Goal: Task Accomplishment & Management: Use online tool/utility

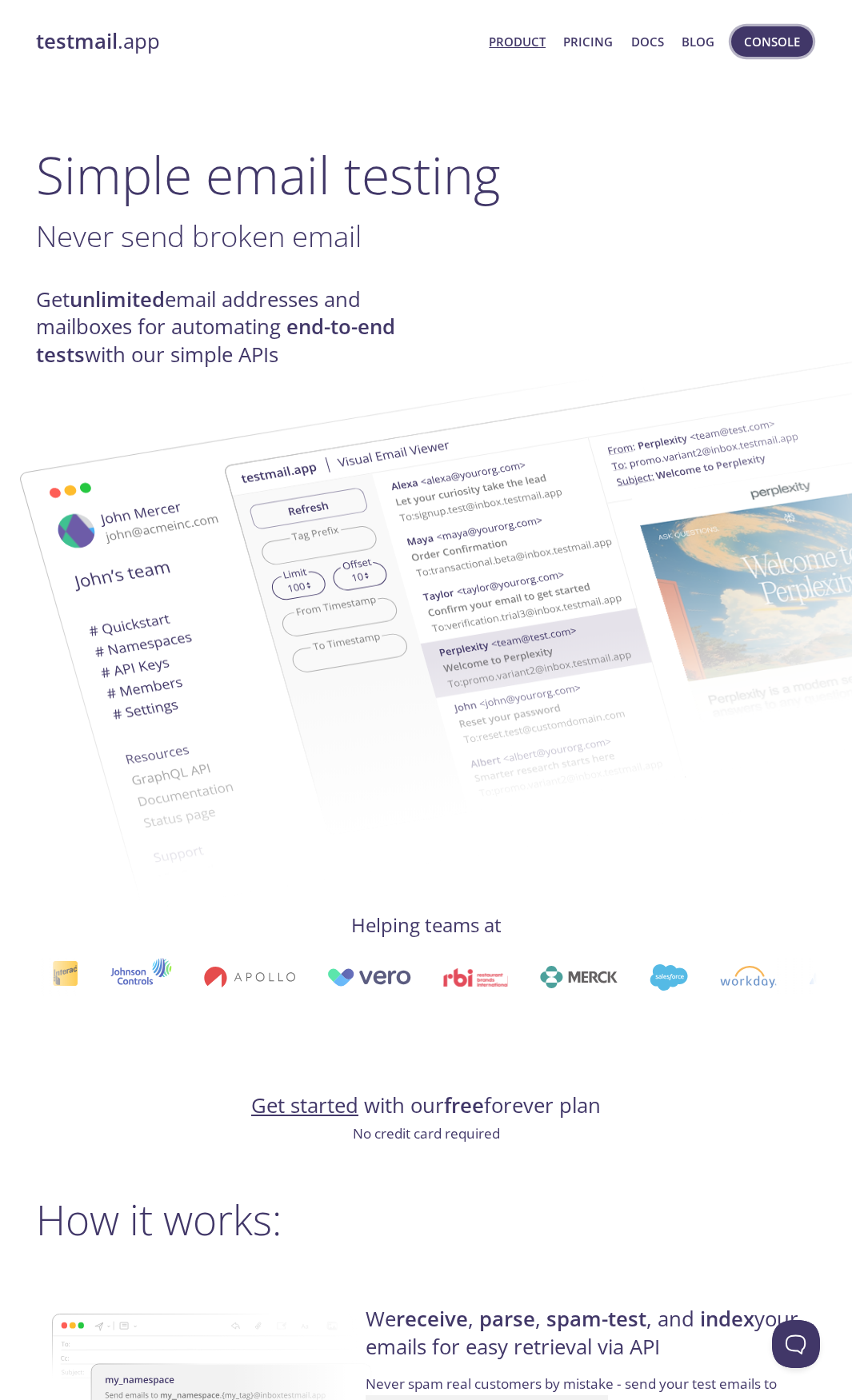
click at [772, 45] on span "Console" at bounding box center [771, 41] width 56 height 20
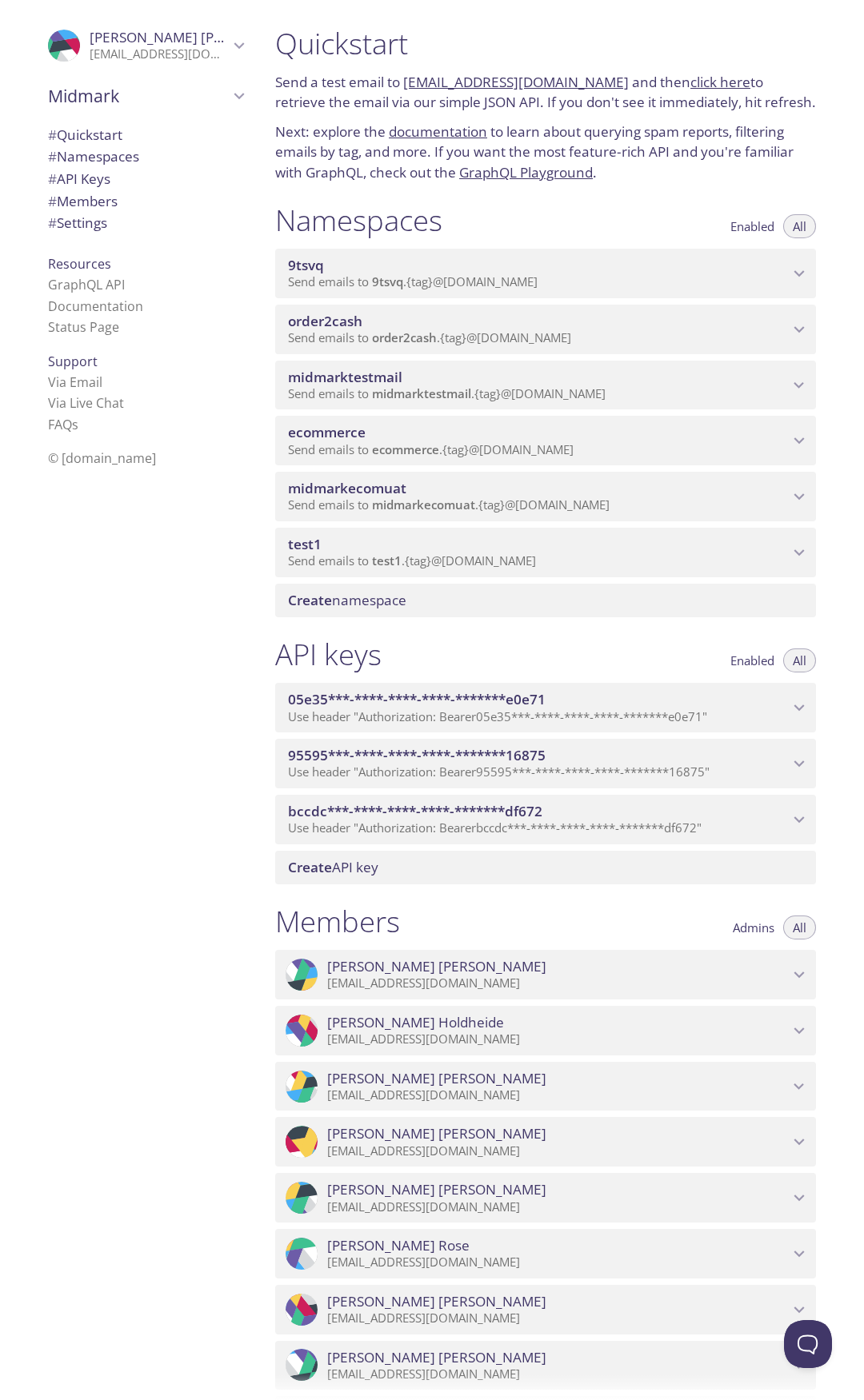
click at [622, 441] on span "ecommerce" at bounding box center [538, 433] width 501 height 18
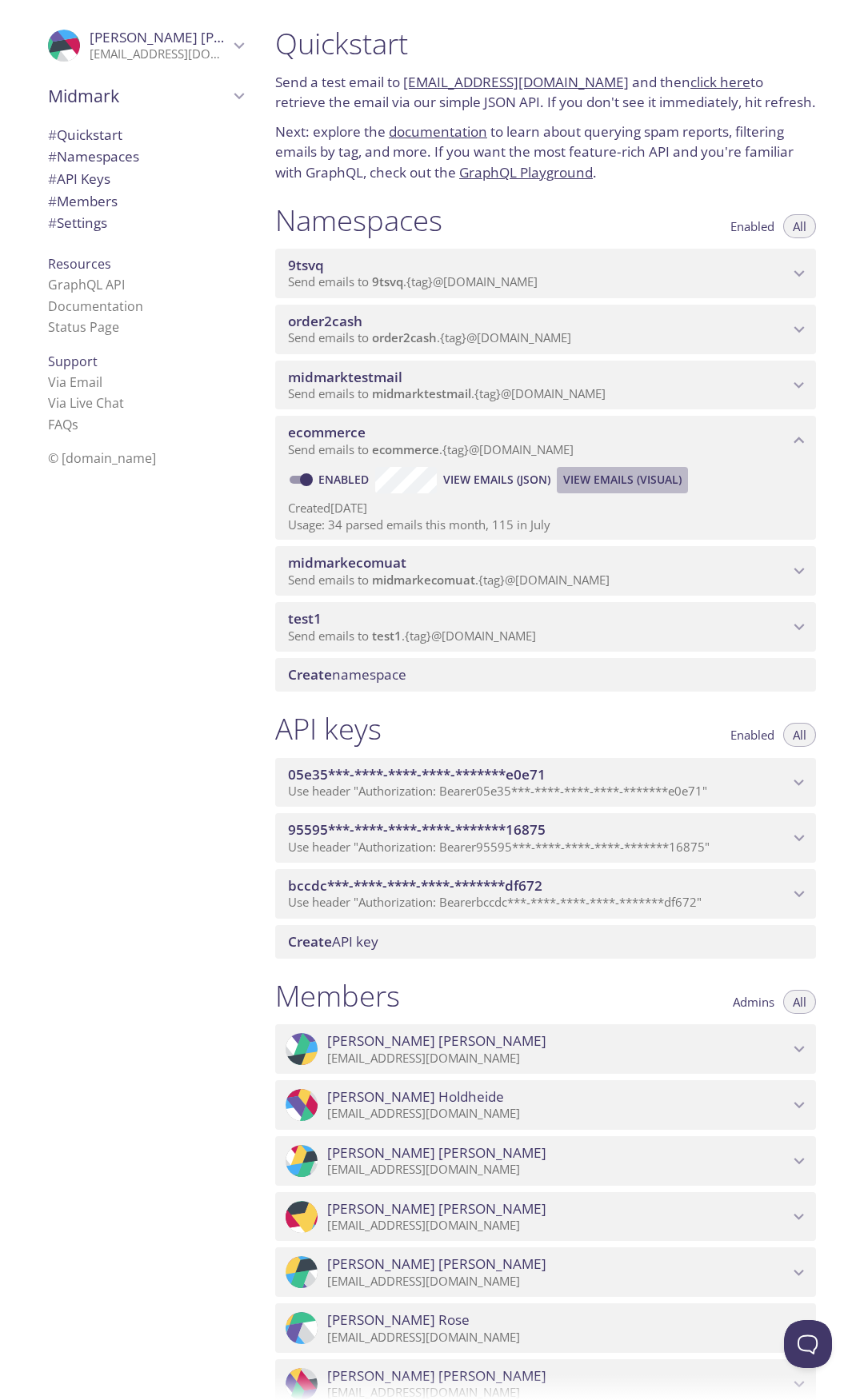
click at [595, 480] on span "View Emails (Visual)" at bounding box center [622, 480] width 118 height 19
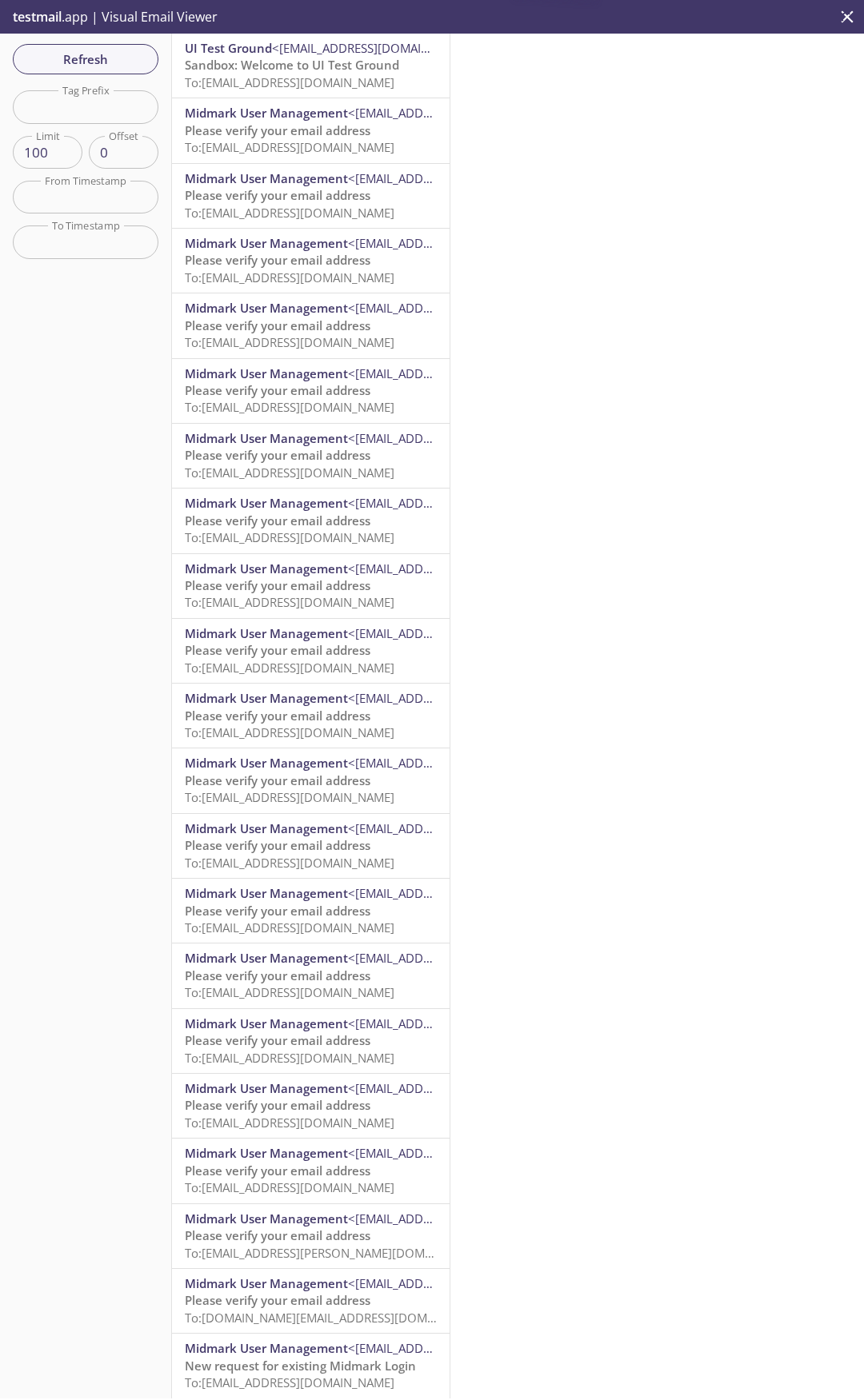
click at [97, 108] on input "text" at bounding box center [85, 107] width 145 height 33
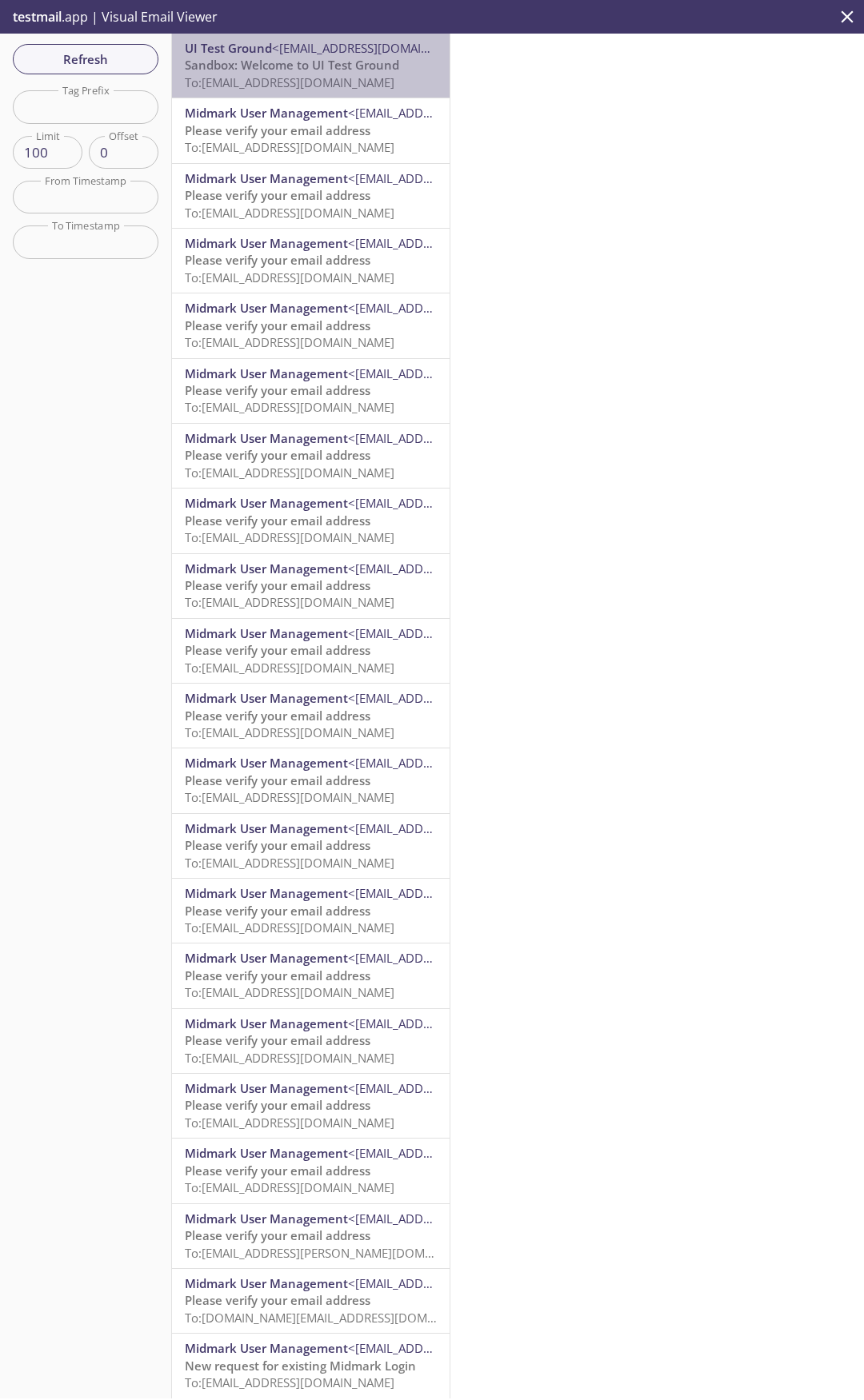
click at [372, 67] on span "Sandbox: Welcome to UI Test Ground" at bounding box center [292, 64] width 215 height 16
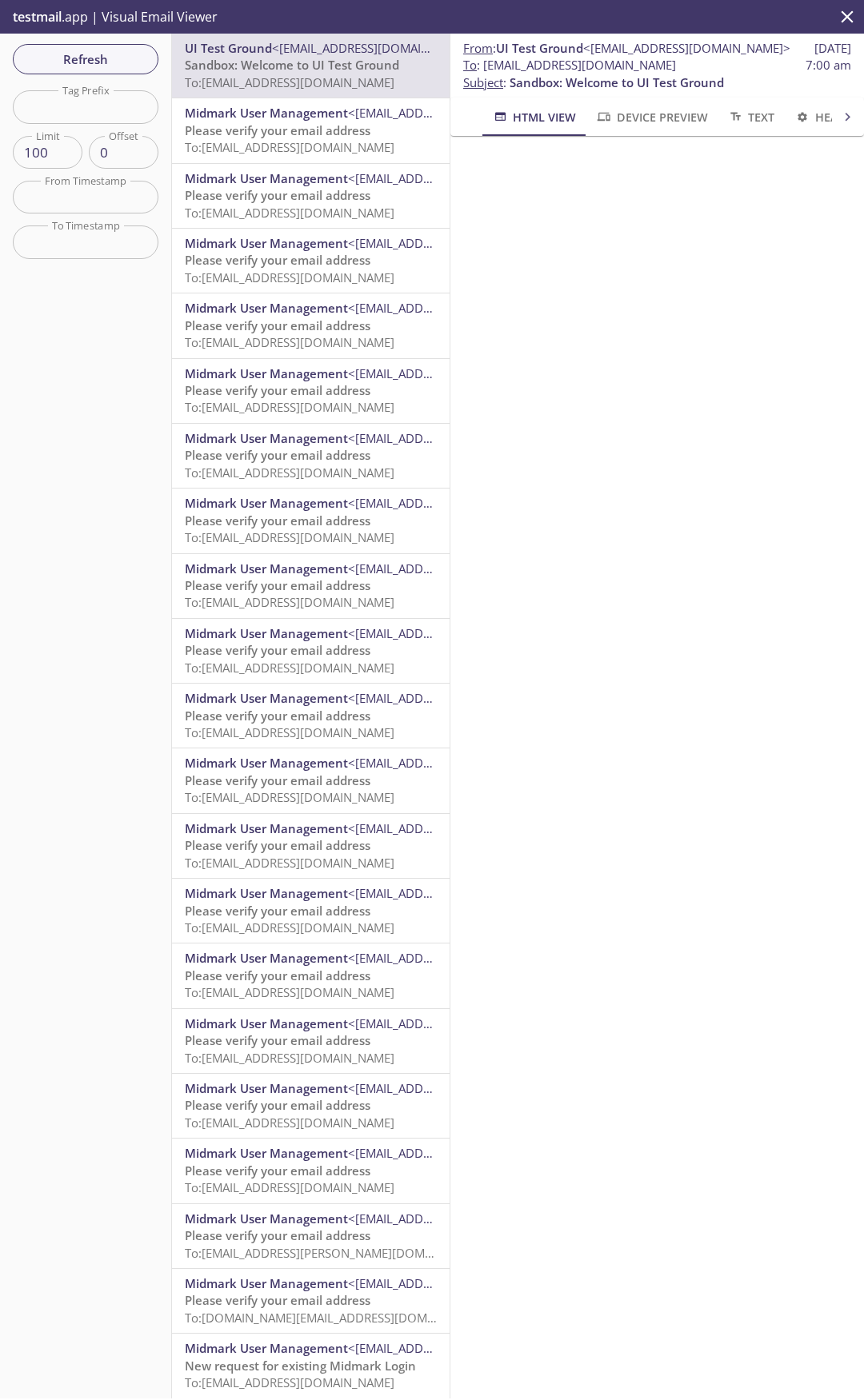
drag, startPoint x: 483, startPoint y: 65, endPoint x: 732, endPoint y: 64, distance: 249.0
click at [732, 64] on span "To : [EMAIL_ADDRESS][DOMAIN_NAME] 7:00 am" at bounding box center [657, 64] width 388 height 17
copy span "[EMAIL_ADDRESS][DOMAIN_NAME]"
click at [100, 57] on span "Refresh" at bounding box center [85, 58] width 120 height 20
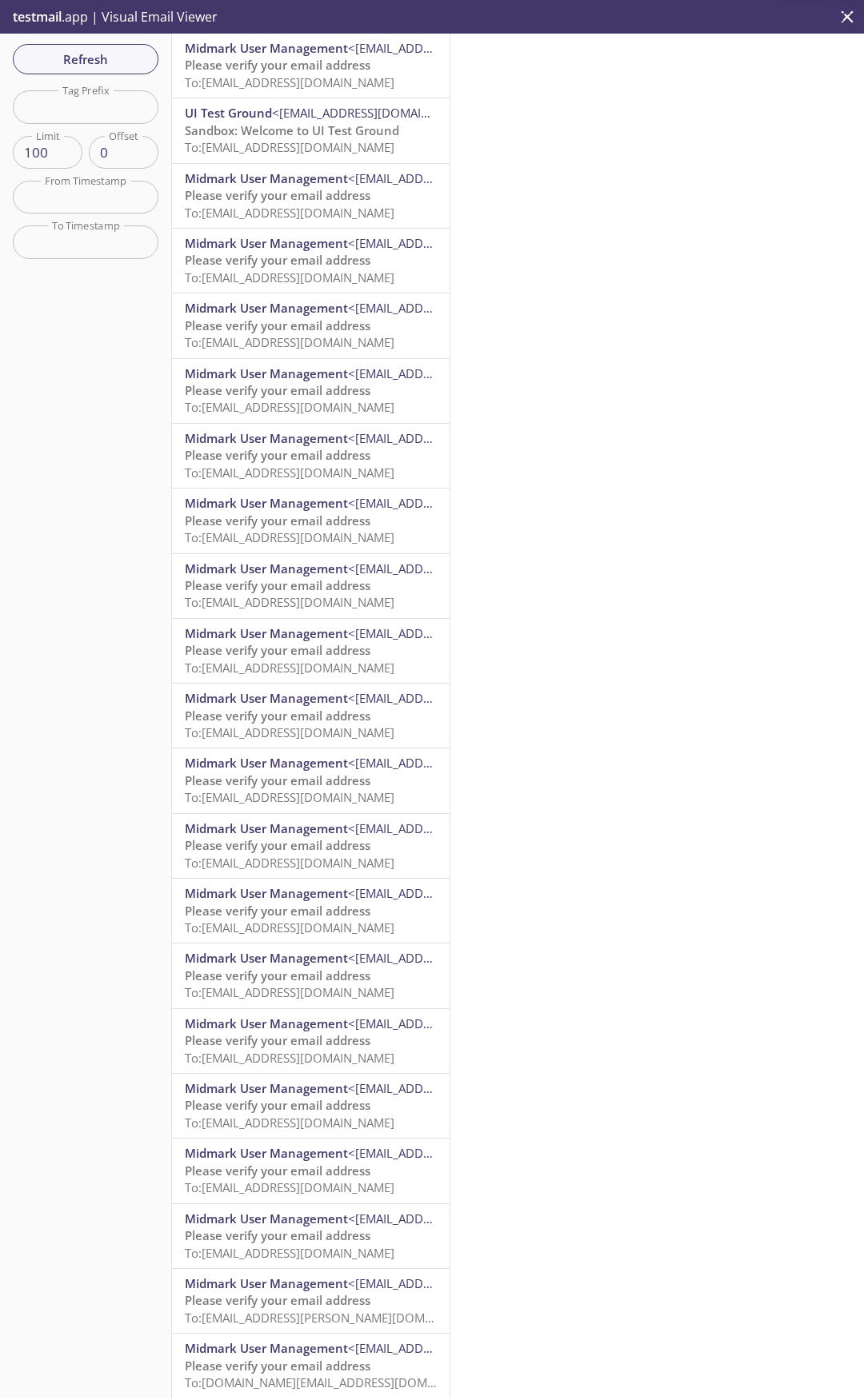
click at [255, 77] on span "To: [EMAIL_ADDRESS][DOMAIN_NAME]" at bounding box center [289, 82] width 210 height 16
